Goal: Information Seeking & Learning: Learn about a topic

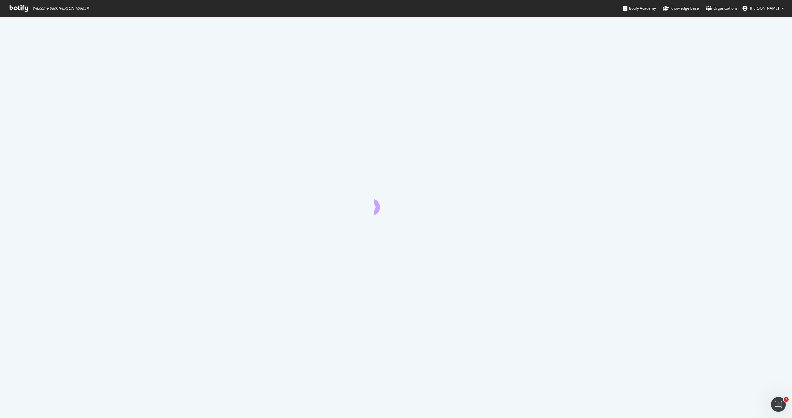
click at [15, 10] on icon at bounding box center [19, 8] width 18 height 7
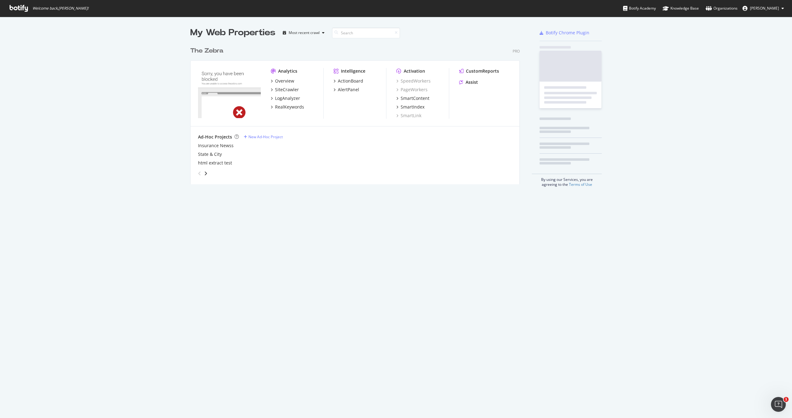
scroll to position [145, 334]
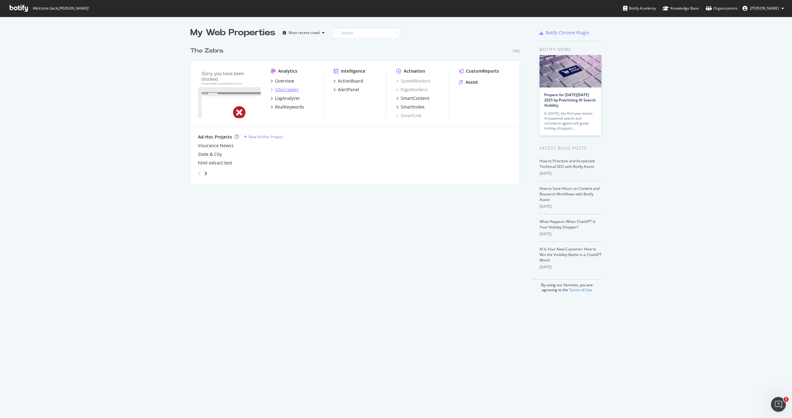
click at [285, 88] on div "SiteCrawler" at bounding box center [287, 90] width 24 height 6
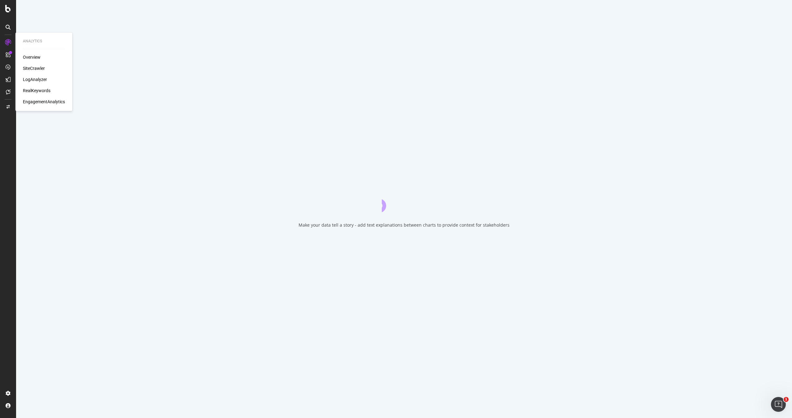
click at [32, 80] on div "LogAnalyzer" at bounding box center [35, 79] width 24 height 6
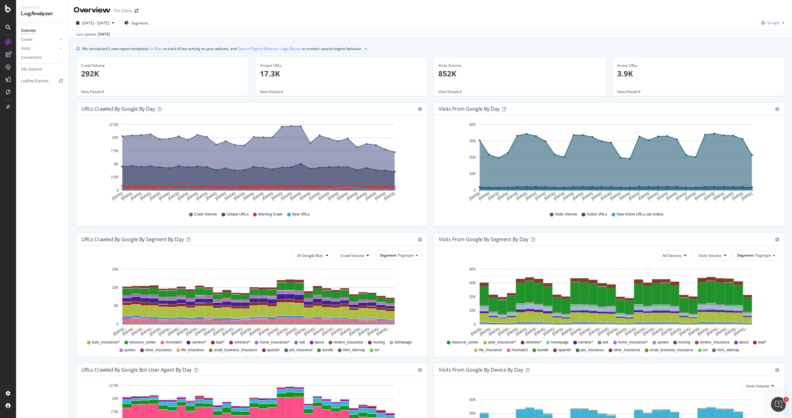
click at [773, 25] on span "Google" at bounding box center [773, 22] width 12 height 5
click at [156, 49] on link "AI Bots" at bounding box center [156, 48] width 12 height 6
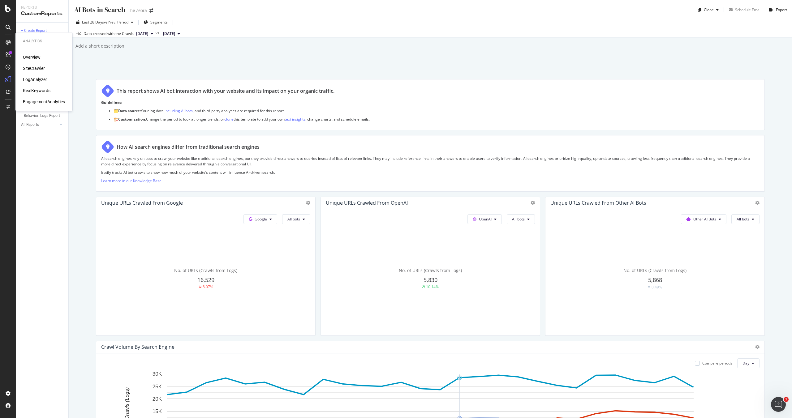
click at [39, 80] on div "LogAnalyzer" at bounding box center [35, 79] width 24 height 6
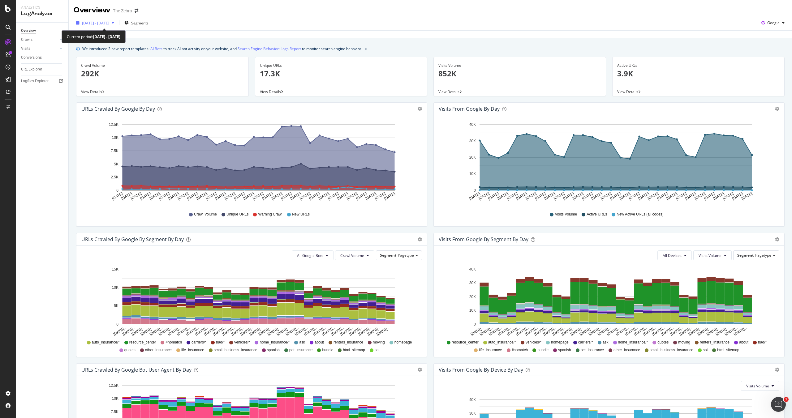
click at [93, 23] on span "[DATE] - [DATE]" at bounding box center [95, 22] width 27 height 5
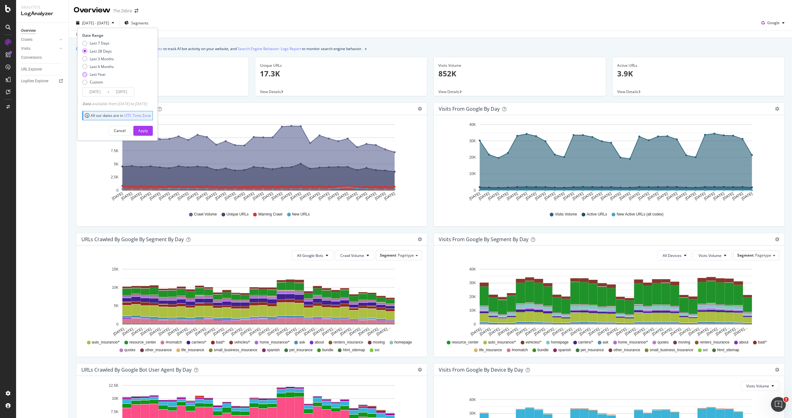
click at [101, 76] on div "Last Year" at bounding box center [98, 74] width 16 height 5
type input "[DATE]"
click at [148, 131] on div "Apply" at bounding box center [143, 130] width 10 height 5
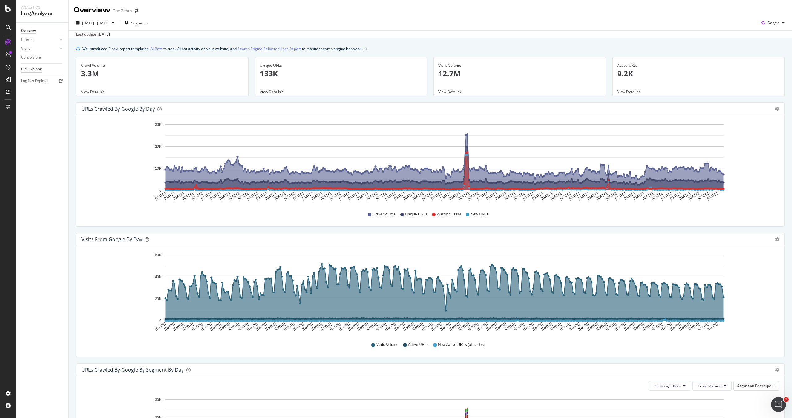
click at [30, 71] on div "URL Explorer" at bounding box center [31, 69] width 21 height 6
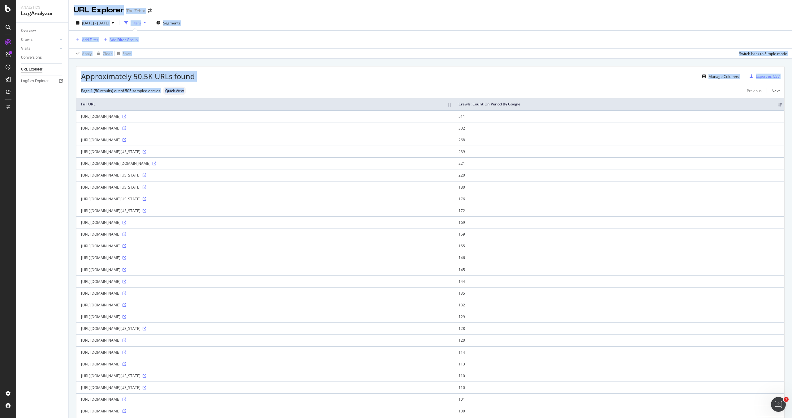
drag, startPoint x: 71, startPoint y: 8, endPoint x: 321, endPoint y: 92, distance: 263.5
click at [321, 92] on div "URL Explorer The Zebra [DATE] - [DATE] Filters Segments Add Filter Add Filter G…" at bounding box center [430, 209] width 723 height 418
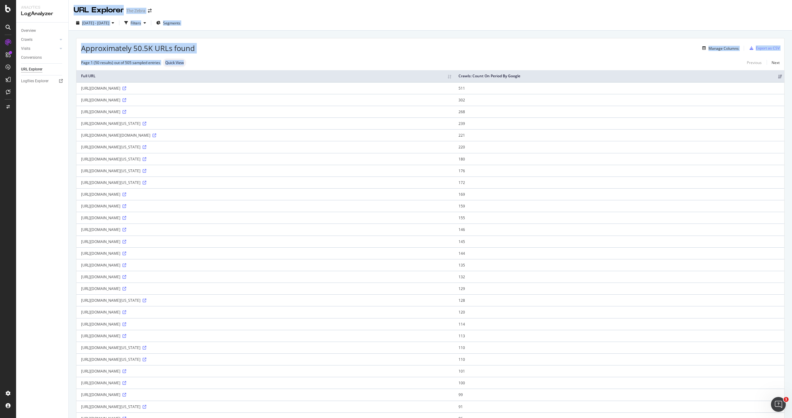
click at [517, 26] on div "[DATE] - [DATE] Filters Segments" at bounding box center [430, 24] width 723 height 12
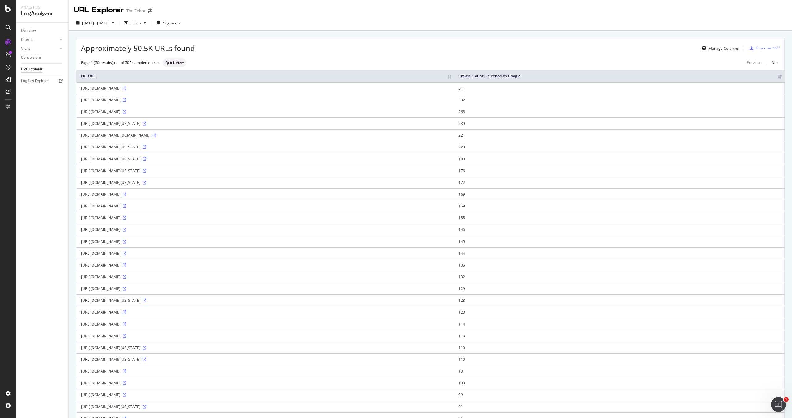
drag, startPoint x: 693, startPoint y: 43, endPoint x: 656, endPoint y: 50, distance: 38.1
click at [656, 50] on div "Approximately 50.5K URLs found Manage Columns Export as CSV" at bounding box center [430, 45] width 708 height 15
click at [763, 49] on div "Export as CSV" at bounding box center [768, 47] width 24 height 5
click at [109, 22] on span "[DATE] - [DATE]" at bounding box center [95, 22] width 27 height 5
click at [714, 57] on div "Approximately 50.5K URLs found Manage Columns Export as CSV Page 1 (50 results)…" at bounding box center [430, 359] width 708 height 642
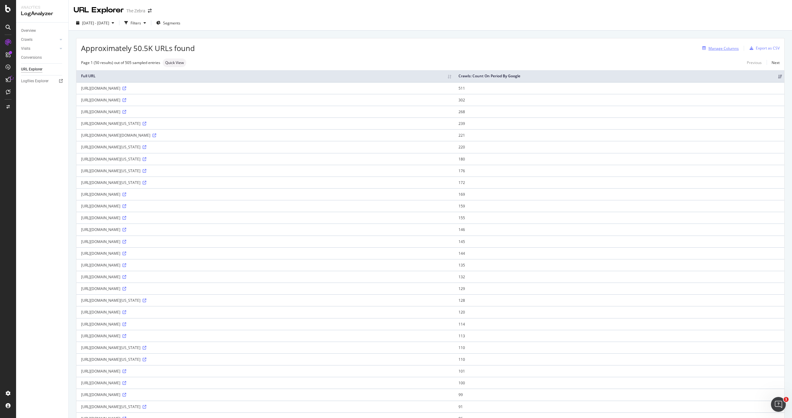
click at [720, 49] on div "Manage Columns" at bounding box center [724, 48] width 30 height 5
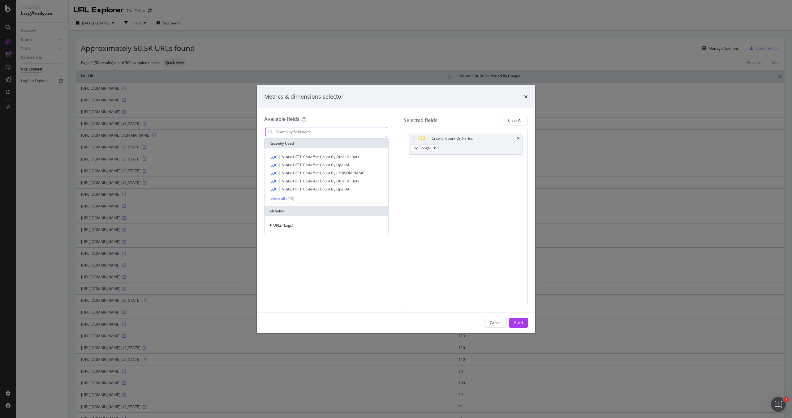
click at [303, 132] on input "modal" at bounding box center [331, 131] width 112 height 9
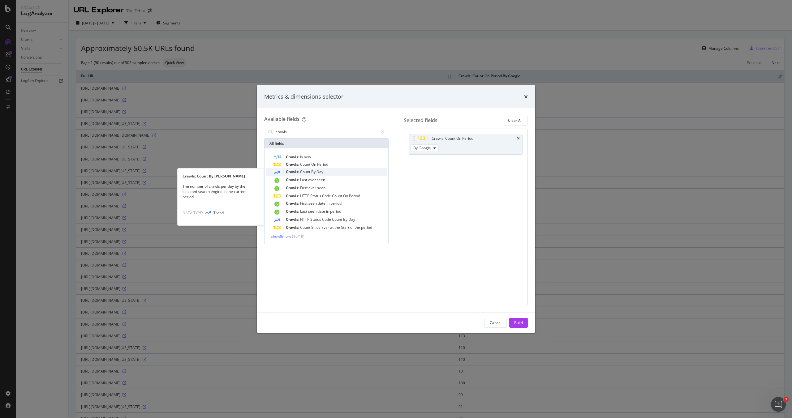
type input "crawls"
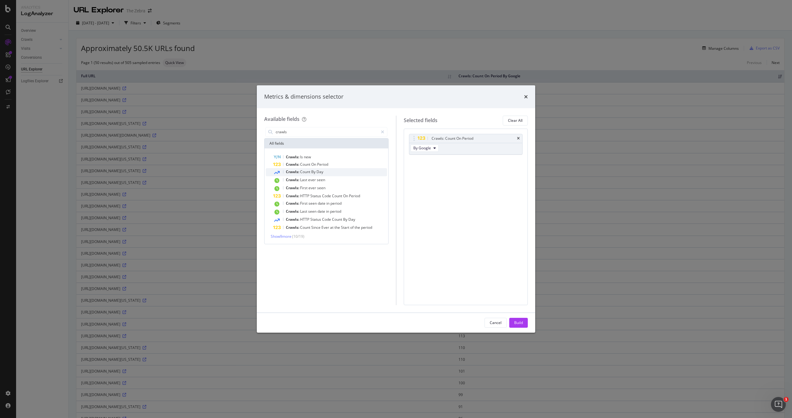
click at [333, 170] on div "Crawls: Count By [PERSON_NAME]" at bounding box center [330, 172] width 114 height 8
click at [518, 328] on div "Cancel Build" at bounding box center [396, 323] width 278 height 20
click at [516, 322] on div "Build" at bounding box center [518, 322] width 9 height 5
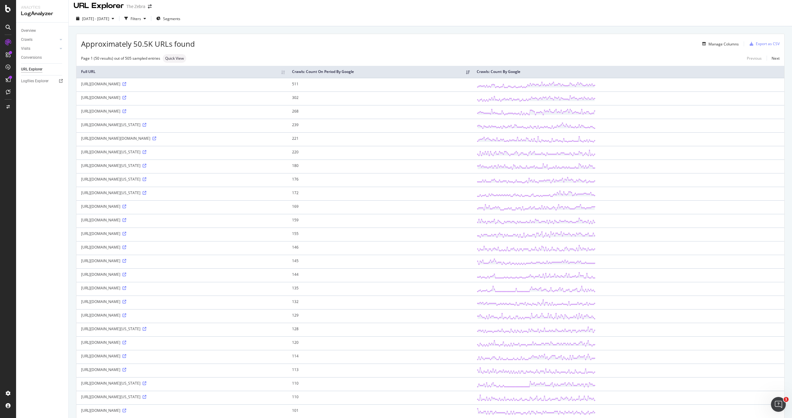
scroll to position [7, 0]
drag, startPoint x: 243, startPoint y: 291, endPoint x: 82, endPoint y: 287, distance: 161.0
click at [82, 287] on td "[URL][DOMAIN_NAME]" at bounding box center [181, 287] width 211 height 14
click at [187, 293] on td "[URL][DOMAIN_NAME]" at bounding box center [181, 287] width 211 height 14
click at [234, 288] on div "[URL][DOMAIN_NAME]" at bounding box center [182, 285] width 202 height 5
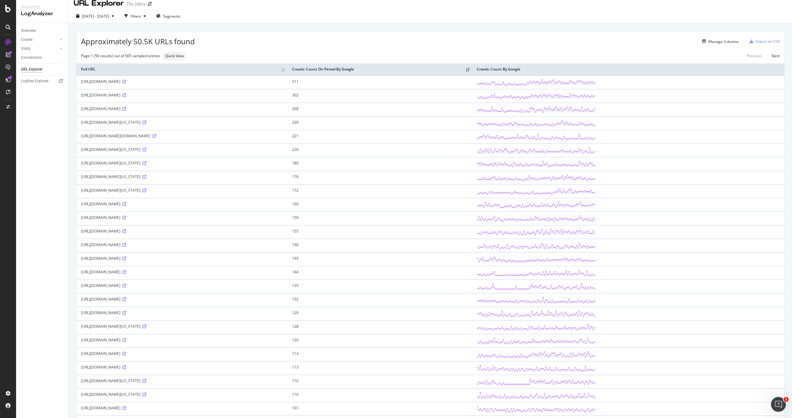
click at [239, 288] on div "[URL][DOMAIN_NAME]" at bounding box center [182, 285] width 202 height 5
drag, startPoint x: 244, startPoint y: 291, endPoint x: 186, endPoint y: 296, distance: 58.0
click at [186, 293] on td "[URL][DOMAIN_NAME]" at bounding box center [181, 287] width 211 height 14
drag, startPoint x: 243, startPoint y: 291, endPoint x: 94, endPoint y: 287, distance: 148.3
click at [94, 287] on td "[URL][DOMAIN_NAME]" at bounding box center [181, 287] width 211 height 14
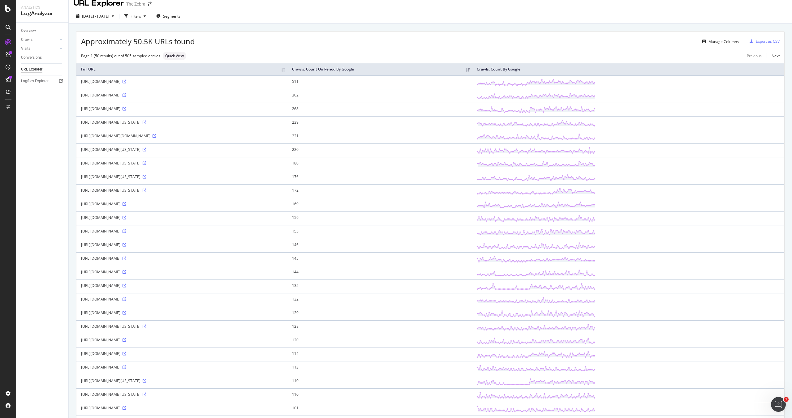
click at [104, 288] on div "[URL][DOMAIN_NAME]" at bounding box center [182, 285] width 202 height 5
click at [153, 288] on div "[URL][DOMAIN_NAME]" at bounding box center [182, 285] width 202 height 5
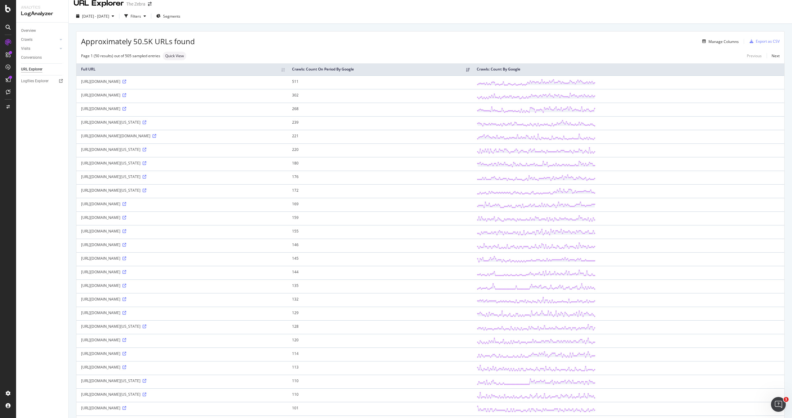
click at [201, 288] on div "[URL][DOMAIN_NAME]" at bounding box center [182, 285] width 202 height 5
click at [241, 288] on div "[URL][DOMAIN_NAME]" at bounding box center [182, 285] width 202 height 5
drag, startPoint x: 243, startPoint y: 291, endPoint x: 206, endPoint y: 291, distance: 37.1
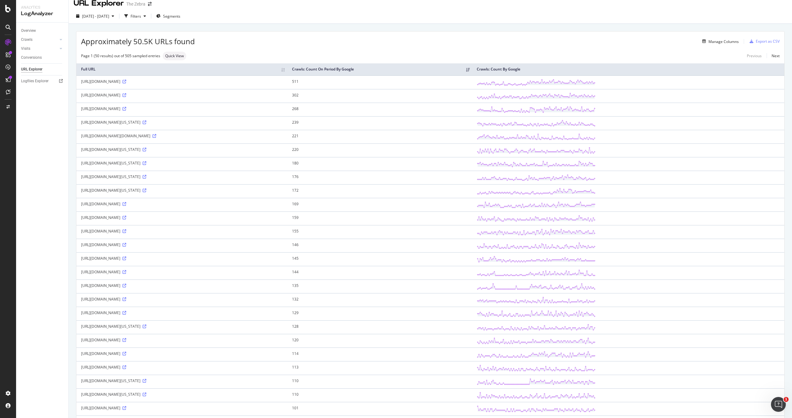
click at [206, 288] on div "[URL][DOMAIN_NAME]" at bounding box center [182, 285] width 202 height 5
click at [180, 15] on span "Segments" at bounding box center [171, 16] width 17 height 5
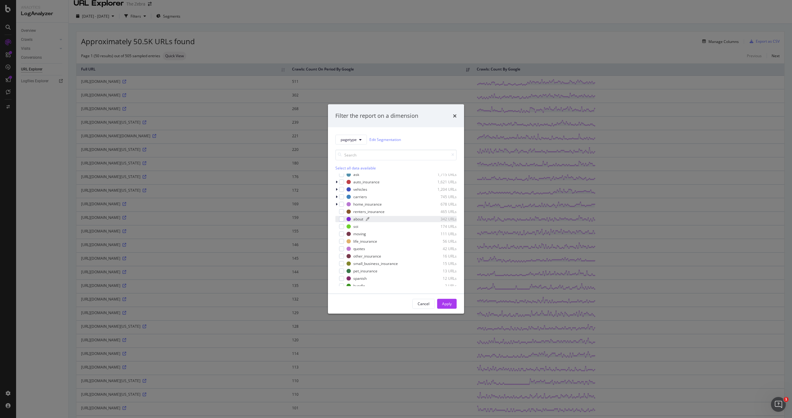
scroll to position [0, 0]
click at [336, 176] on icon "modal" at bounding box center [337, 177] width 2 height 4
click at [417, 302] on button "Cancel" at bounding box center [423, 304] width 22 height 10
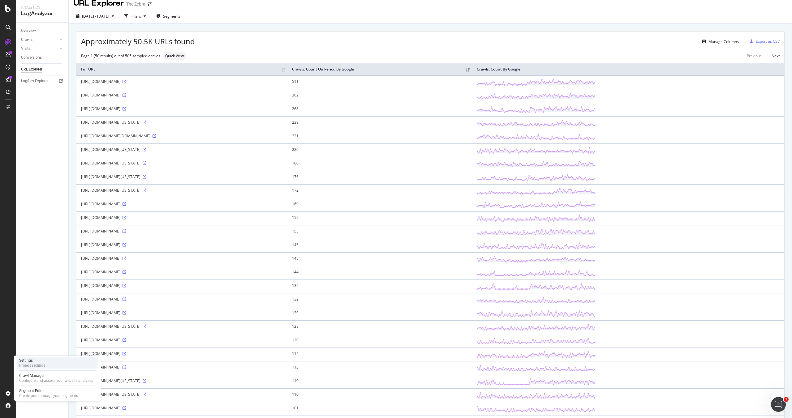
click at [54, 366] on div "Settings Project settings" at bounding box center [58, 363] width 82 height 11
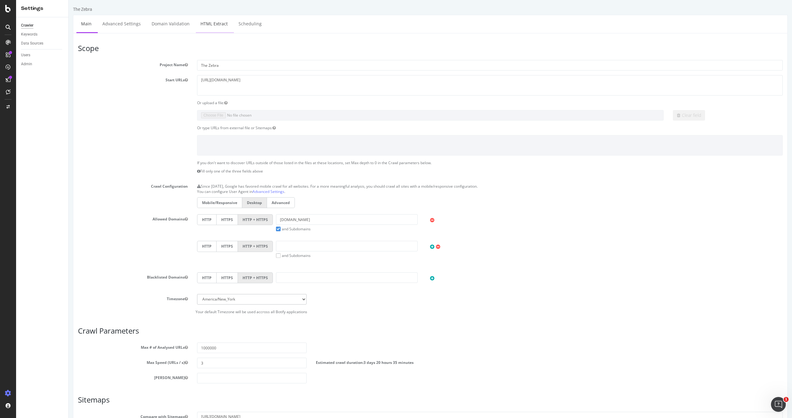
click at [224, 27] on link "HTML Extract" at bounding box center [214, 23] width 37 height 17
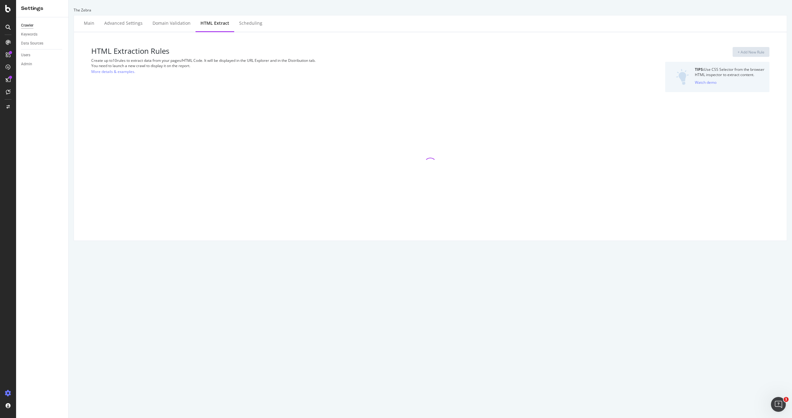
select select "list"
select select "count"
select select "list"
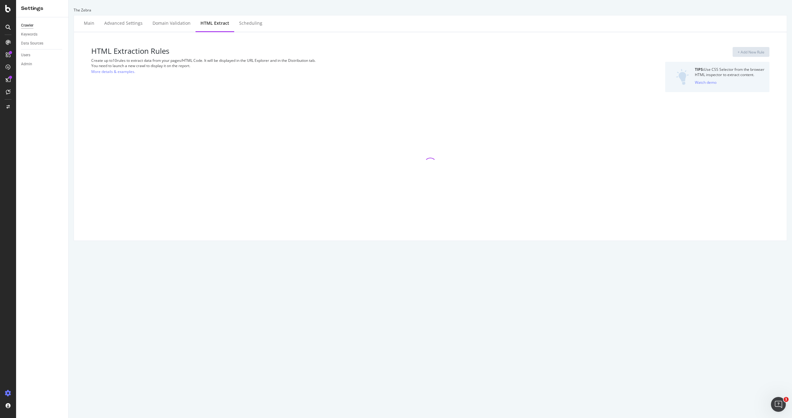
select select "count"
select select "list"
select select "count"
select select "list"
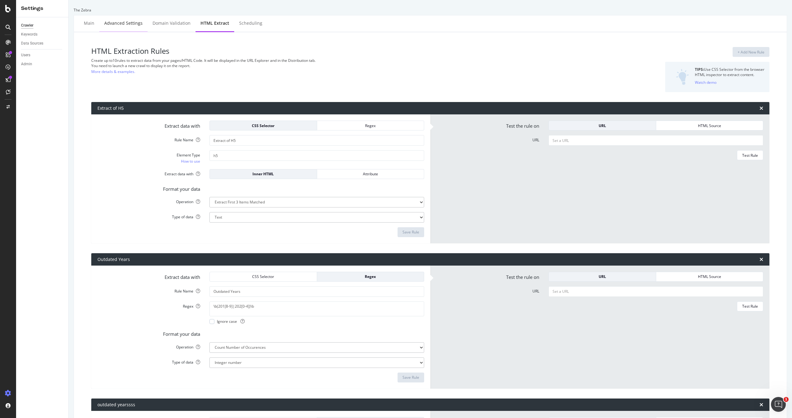
click at [127, 22] on div "Advanced Settings" at bounding box center [123, 23] width 38 height 6
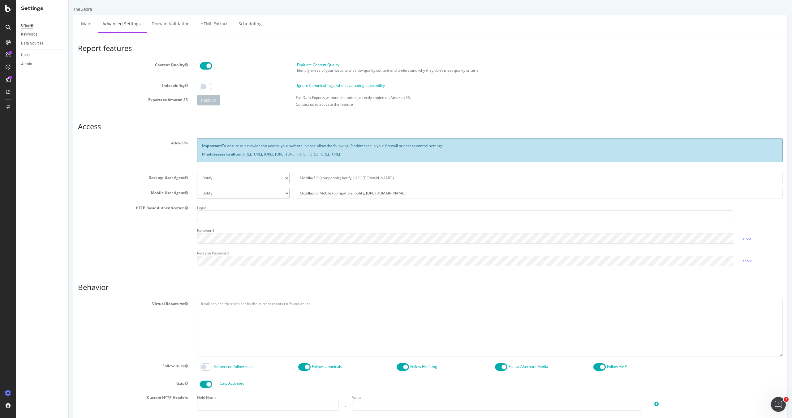
type input "[EMAIL_ADDRESS][DOMAIN_NAME]"
click at [34, 390] on div "Segment Editor" at bounding box center [48, 391] width 59 height 5
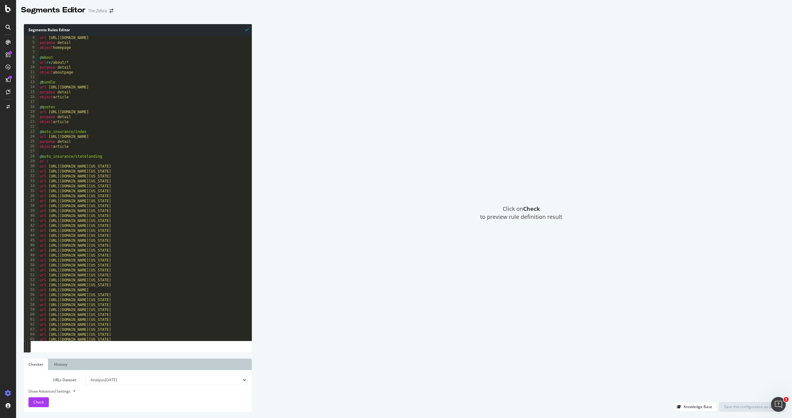
scroll to position [15, 0]
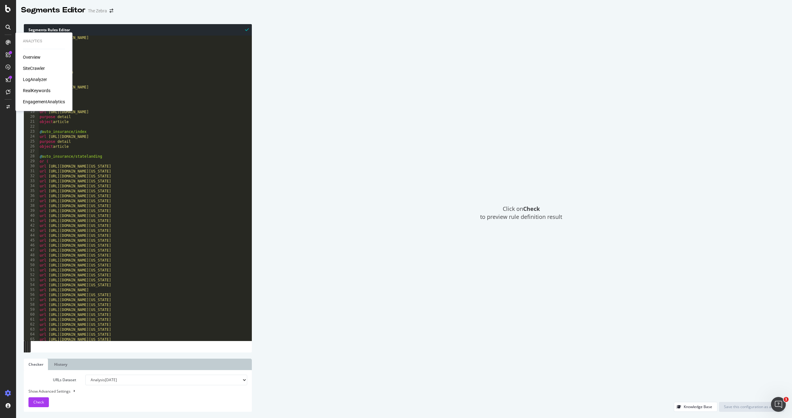
click at [35, 80] on div "LogAnalyzer" at bounding box center [35, 79] width 24 height 6
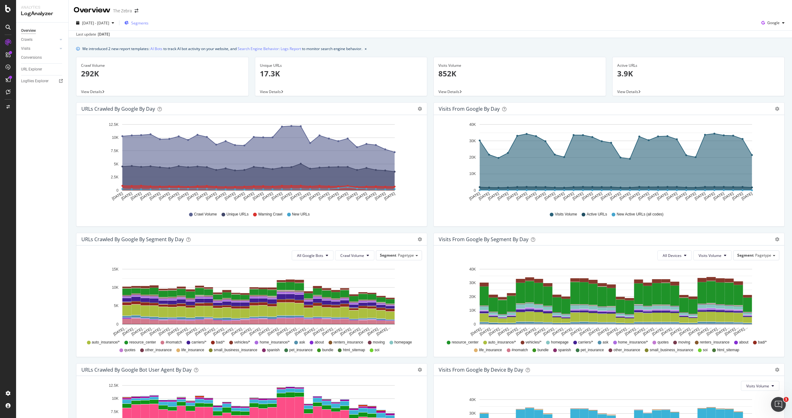
click at [149, 21] on span "Segments" at bounding box center [139, 22] width 17 height 5
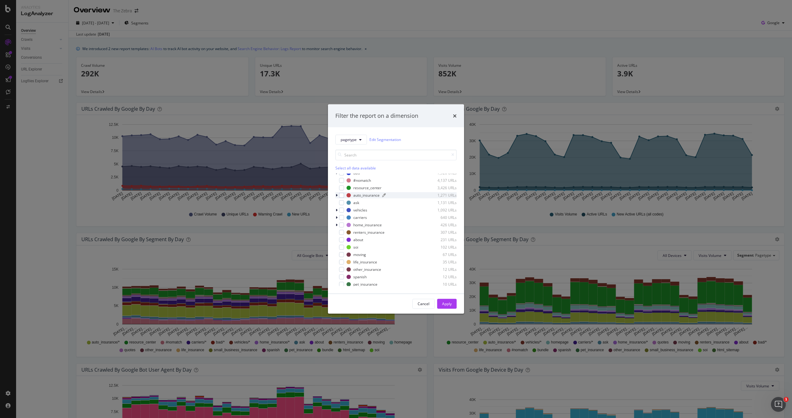
scroll to position [1, 0]
click at [337, 198] on icon "modal" at bounding box center [337, 198] width 2 height 4
